Goal: Find specific page/section: Find specific page/section

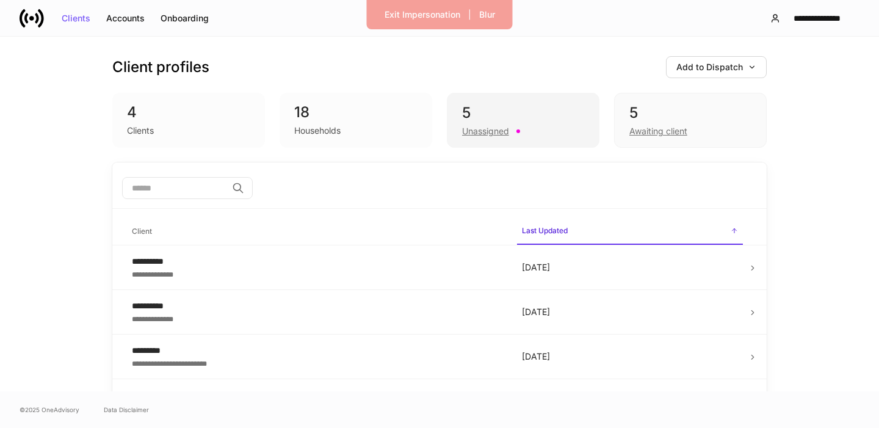
click at [520, 131] on div at bounding box center [518, 131] width 4 height 4
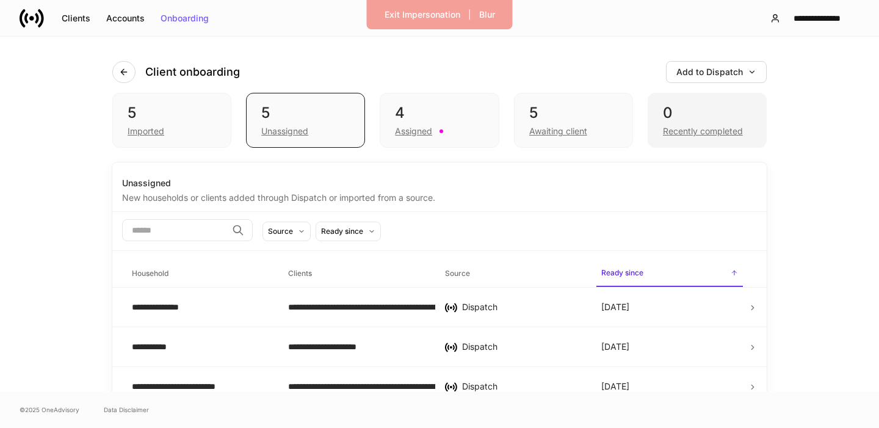
click at [671, 124] on div "Recently completed" at bounding box center [707, 130] width 88 height 15
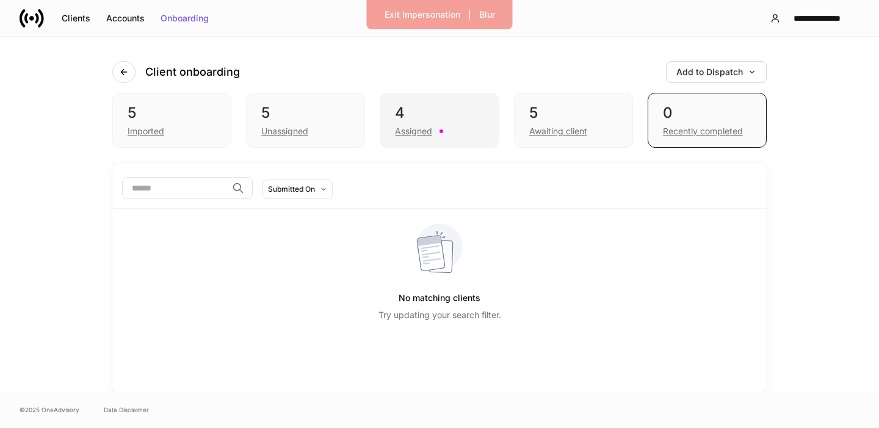
click at [433, 128] on div "Assigned" at bounding box center [439, 130] width 88 height 15
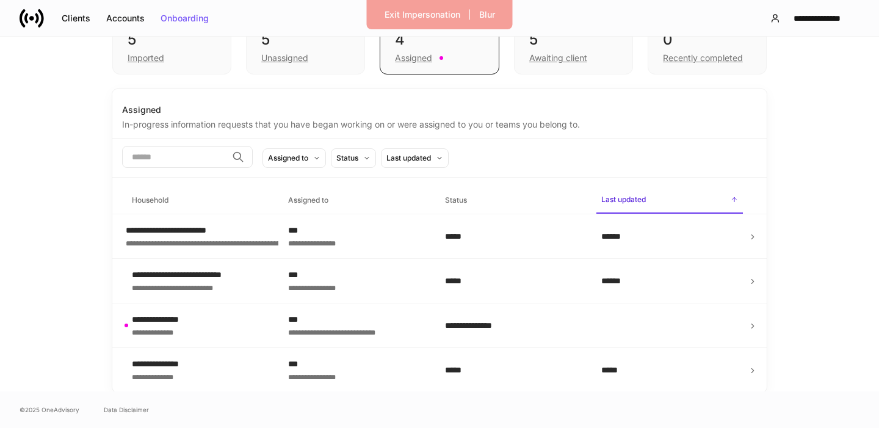
scroll to position [74, 0]
click at [549, 64] on div "5 Awaiting client" at bounding box center [573, 46] width 119 height 55
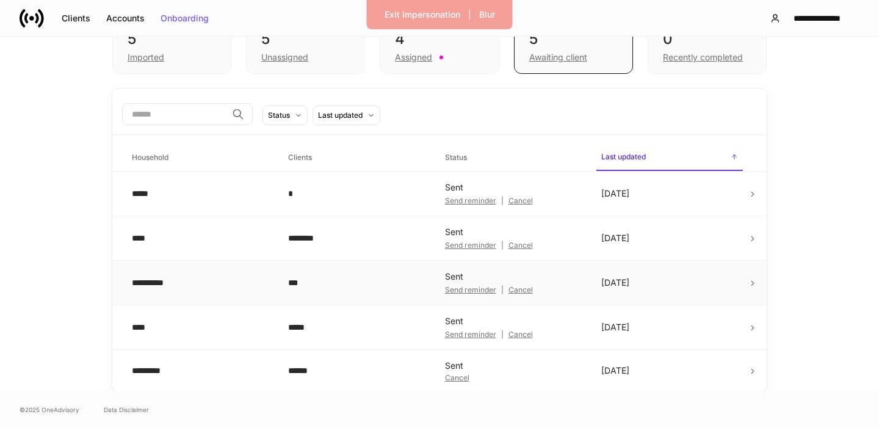
click at [333, 282] on div "***" at bounding box center [356, 282] width 137 height 12
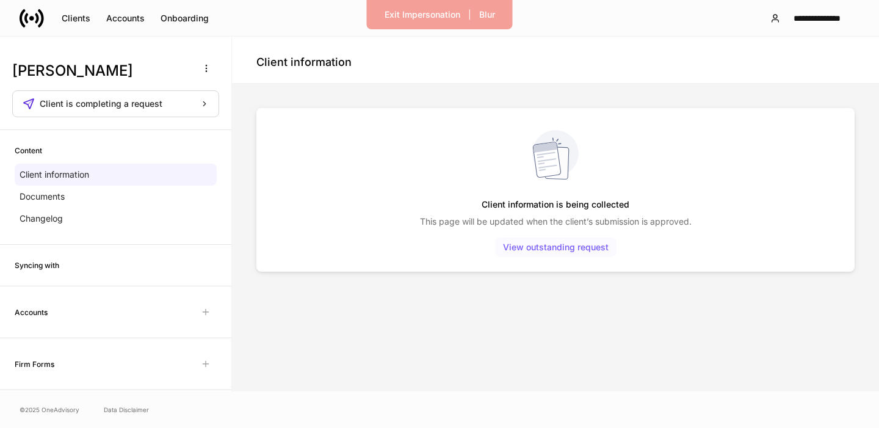
click at [598, 243] on div "View outstanding request" at bounding box center [556, 247] width 106 height 9
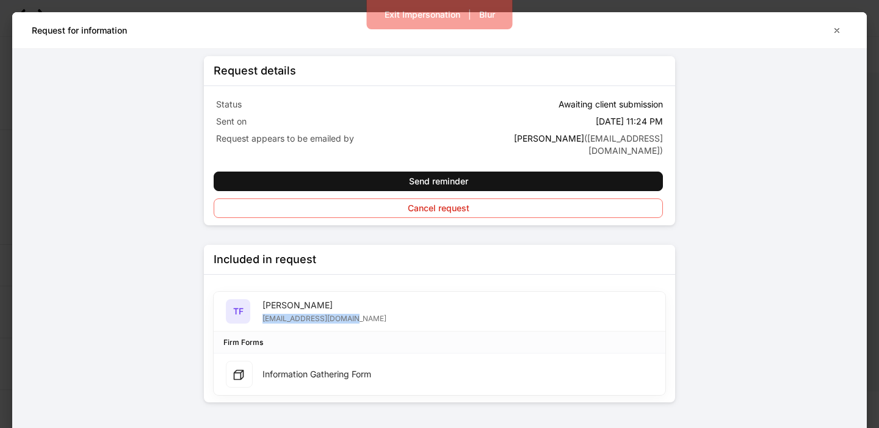
scroll to position [35, 0]
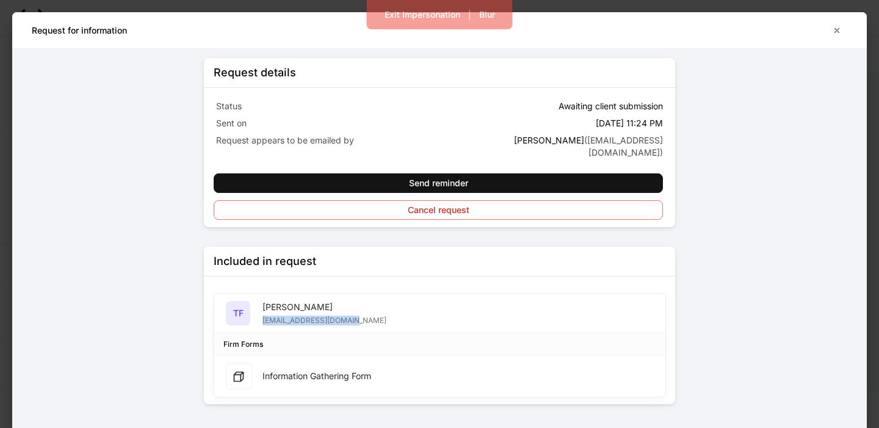
drag, startPoint x: 367, startPoint y: 301, endPoint x: 264, endPoint y: 310, distance: 103.5
click at [264, 310] on div "TF [PERSON_NAME] [EMAIL_ADDRESS][DOMAIN_NAME]" at bounding box center [440, 313] width 452 height 40
copy div "[EMAIL_ADDRESS][DOMAIN_NAME]"
